Goal: Task Accomplishment & Management: Use online tool/utility

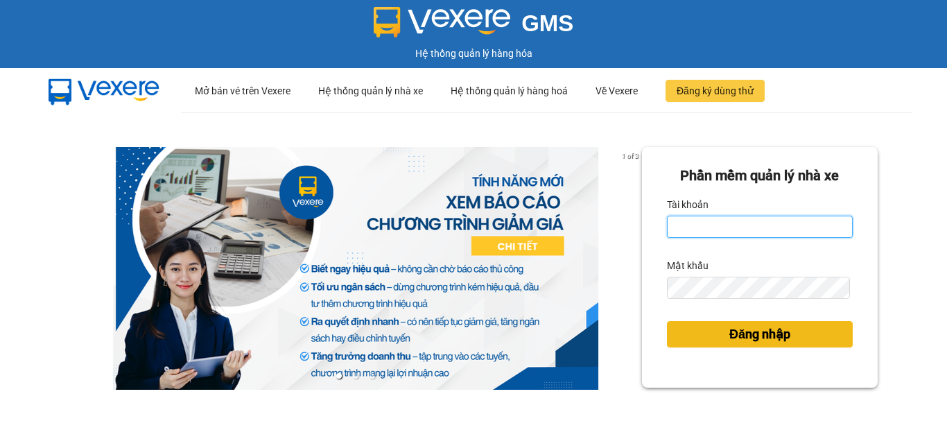
type input "thin0969863140.vinhquang"
click at [697, 327] on button "Đăng nhập" at bounding box center [760, 334] width 186 height 26
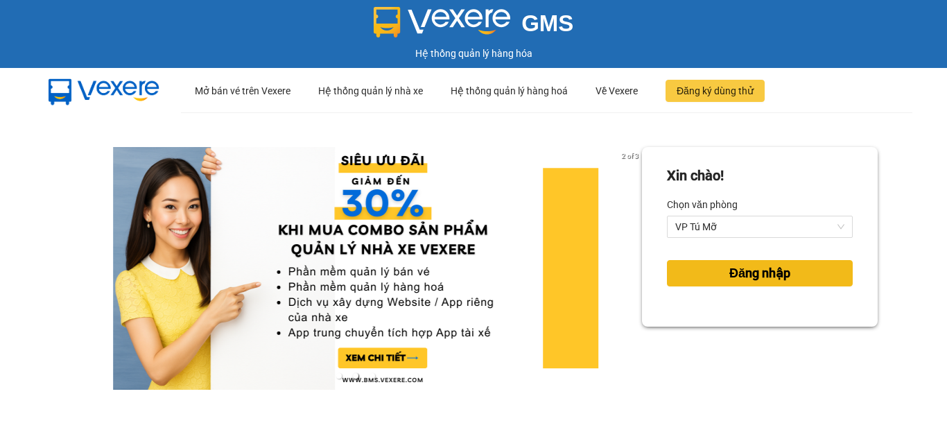
click at [696, 274] on button "Đăng nhập" at bounding box center [760, 273] width 186 height 26
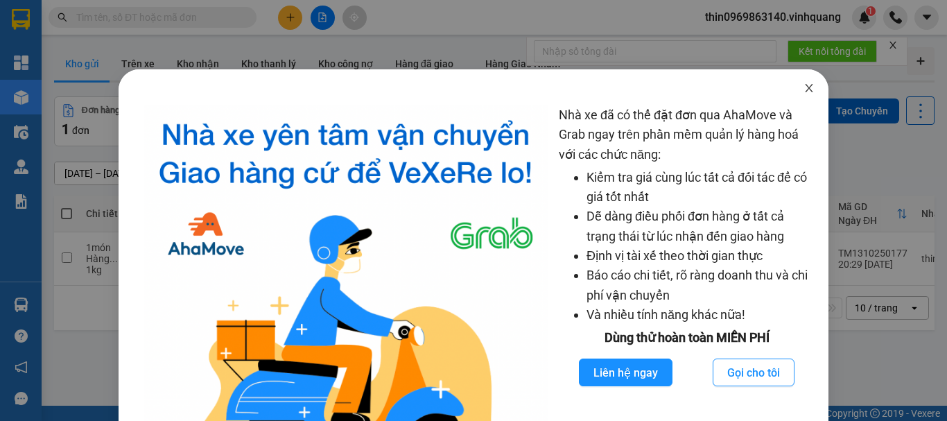
click at [805, 86] on icon "close" at bounding box center [809, 88] width 8 height 8
